Goal: Transaction & Acquisition: Purchase product/service

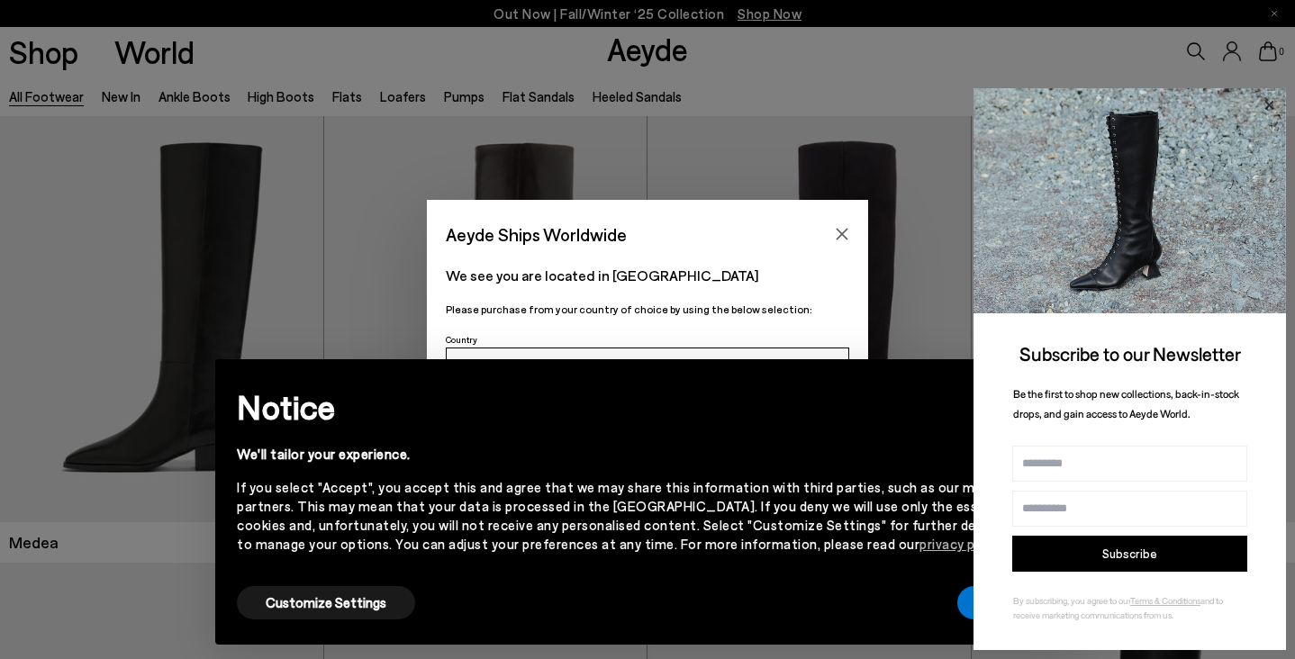
click at [1267, 100] on icon at bounding box center [1268, 105] width 23 height 23
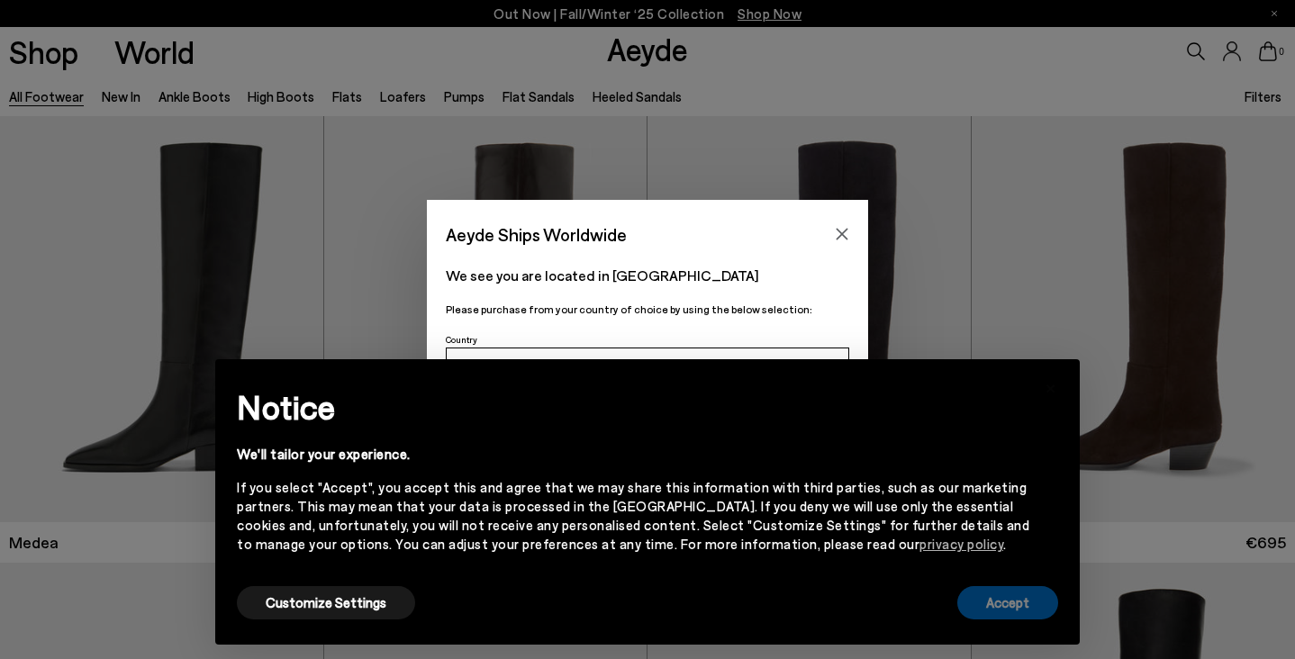
click at [999, 602] on button "Accept" at bounding box center [1007, 602] width 101 height 33
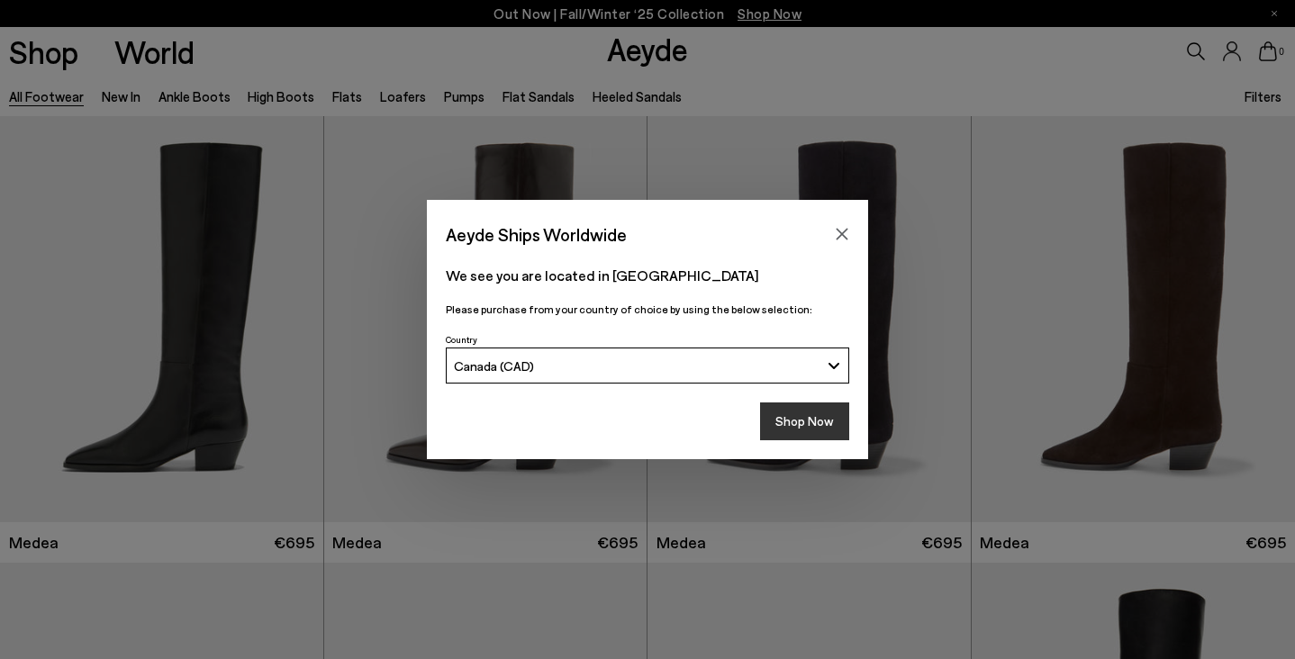
click at [786, 410] on button "Shop Now" at bounding box center [804, 421] width 89 height 38
click at [807, 424] on button "Shop Now" at bounding box center [804, 421] width 89 height 38
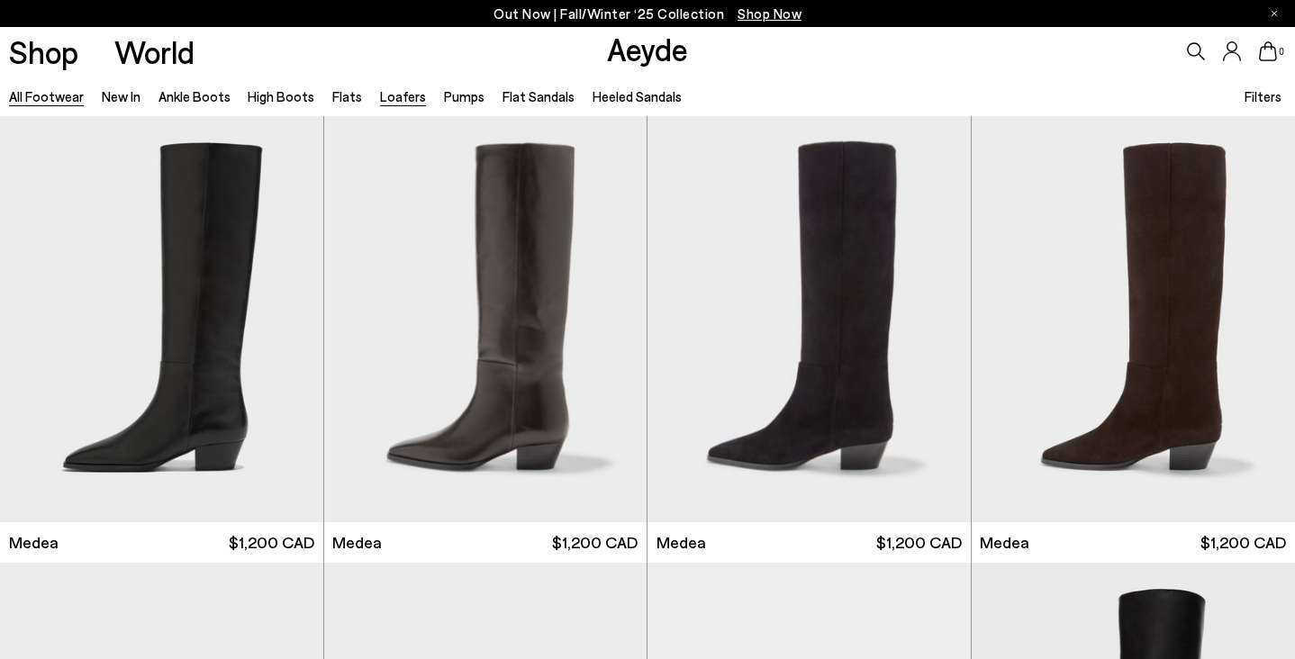
click at [404, 95] on link "Loafers" at bounding box center [403, 96] width 46 height 16
